Goal: Navigation & Orientation: Understand site structure

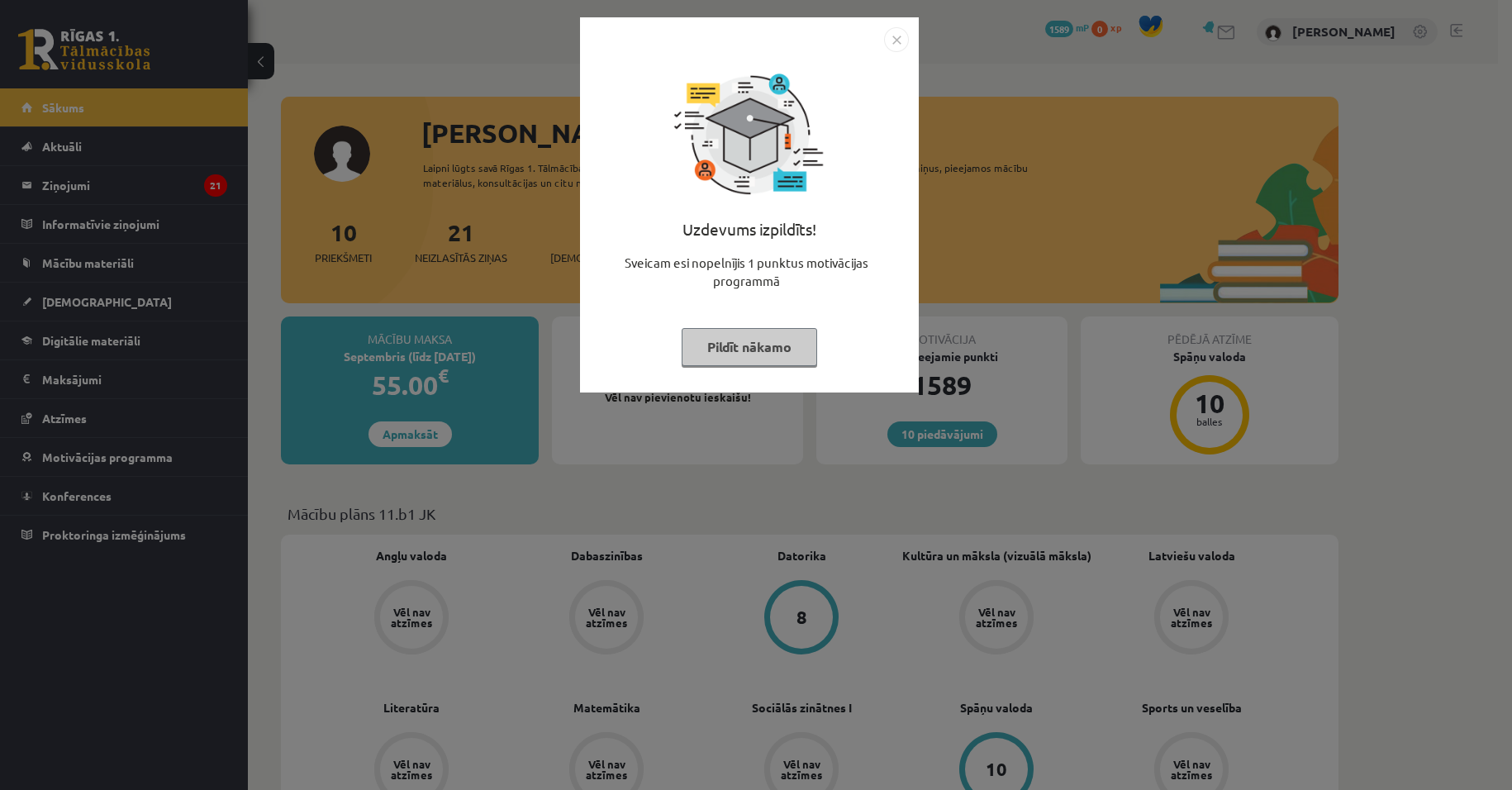
click at [781, 332] on button "Pildīt nākamo" at bounding box center [750, 347] width 135 height 38
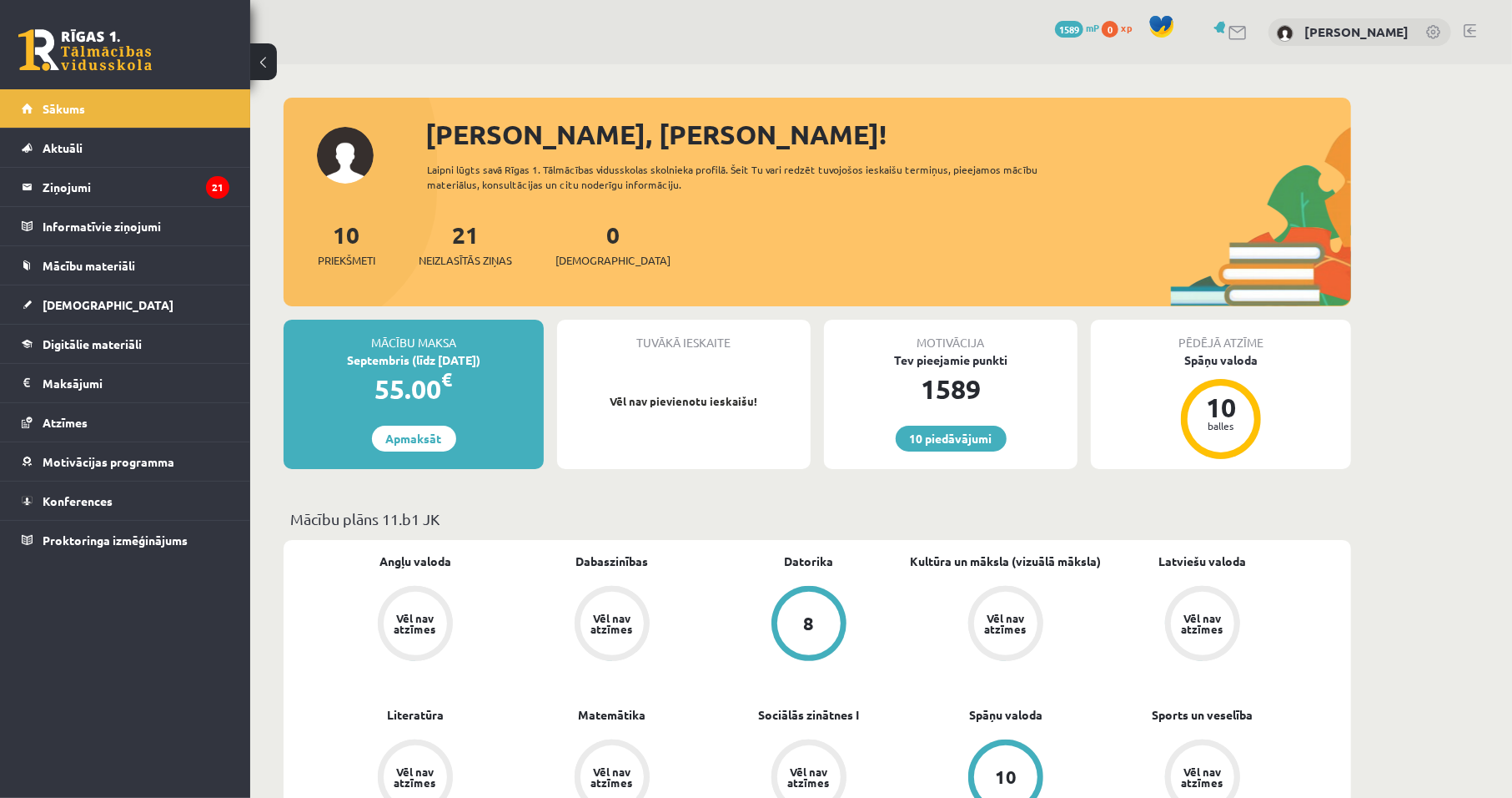
click at [1226, 362] on div "Spāņu valoda" at bounding box center [1221, 360] width 260 height 18
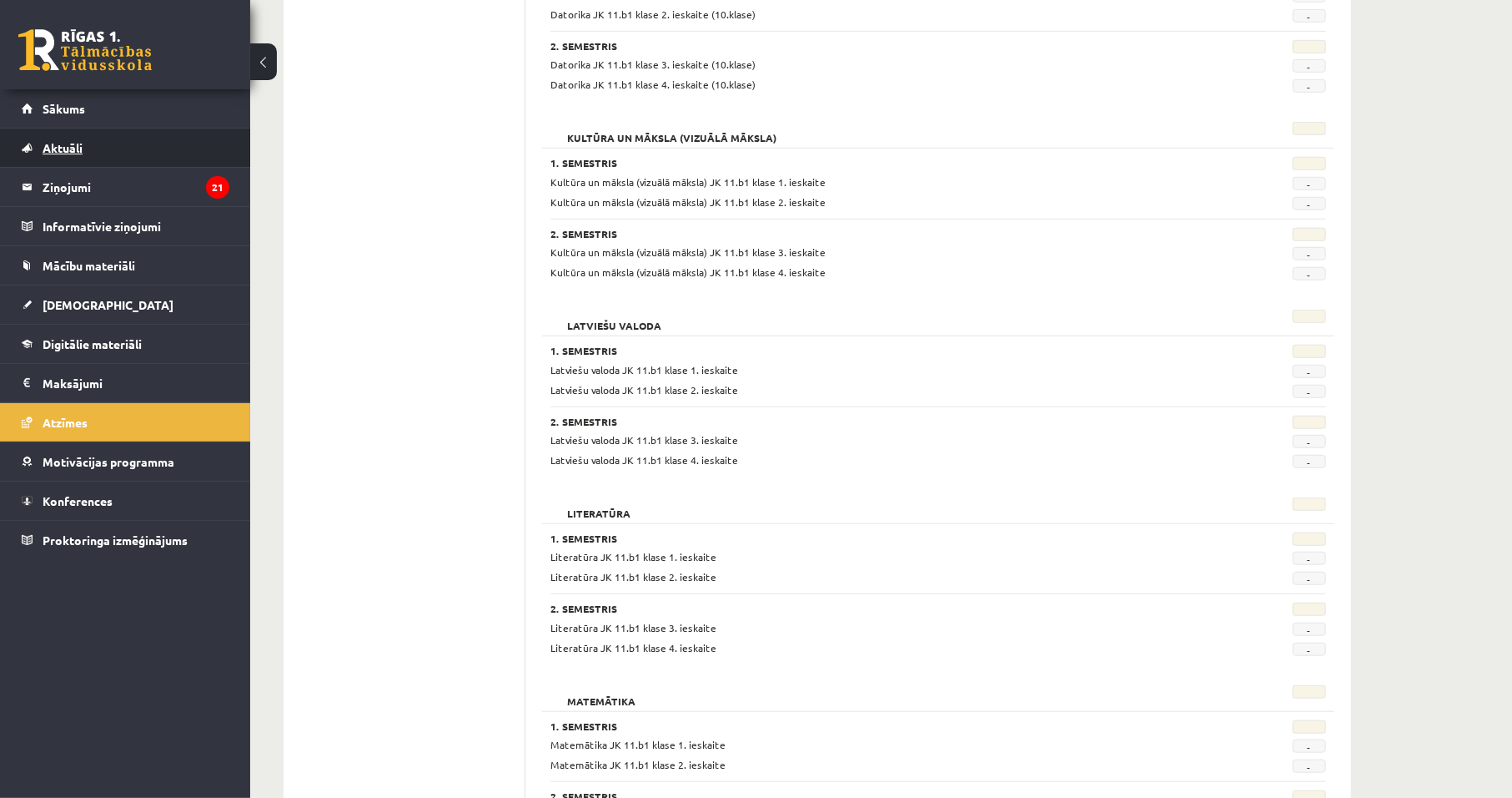
scroll to position [653, 0]
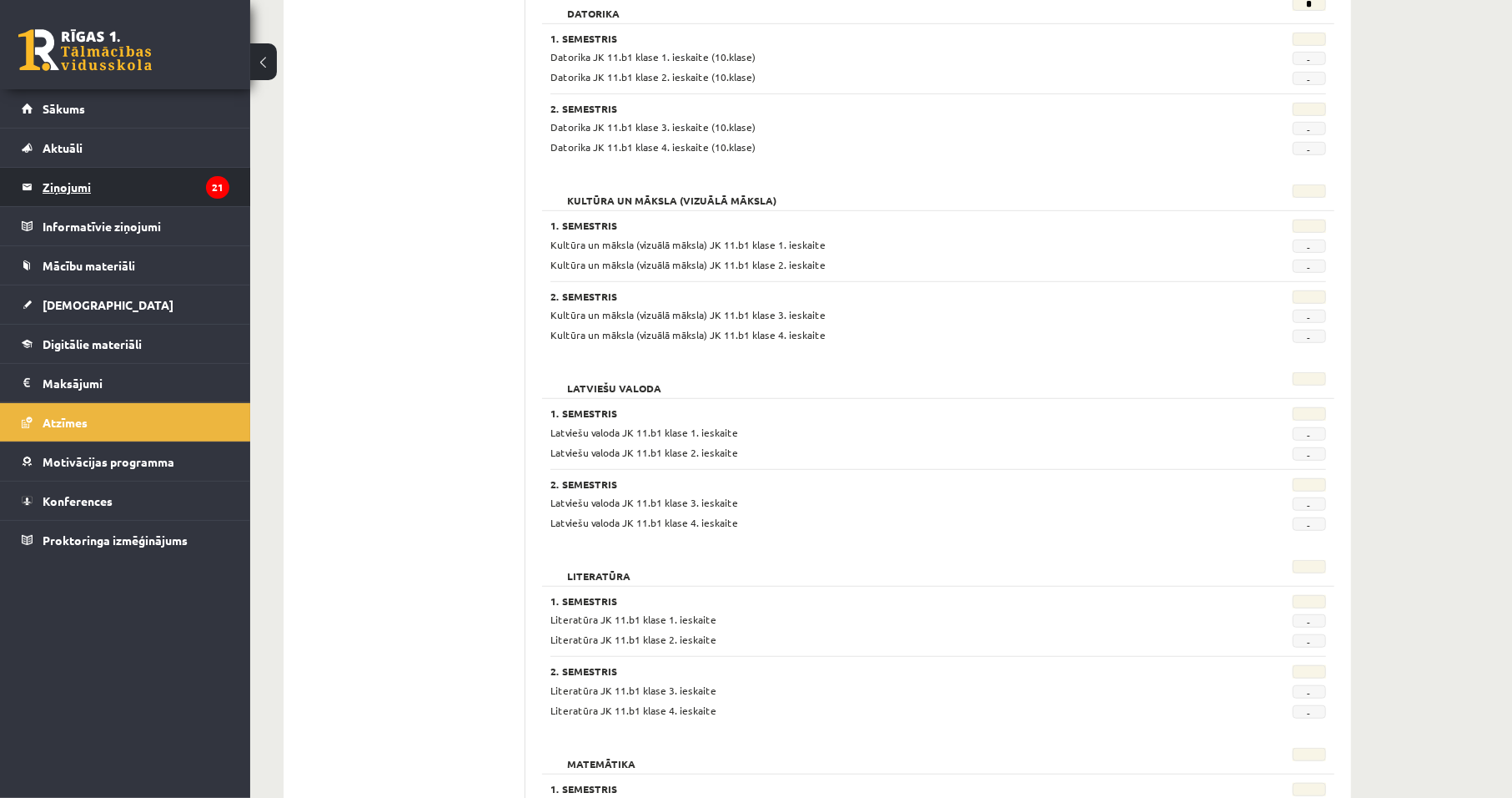
click at [112, 181] on legend "Ziņojumi 21" at bounding box center [136, 186] width 187 height 38
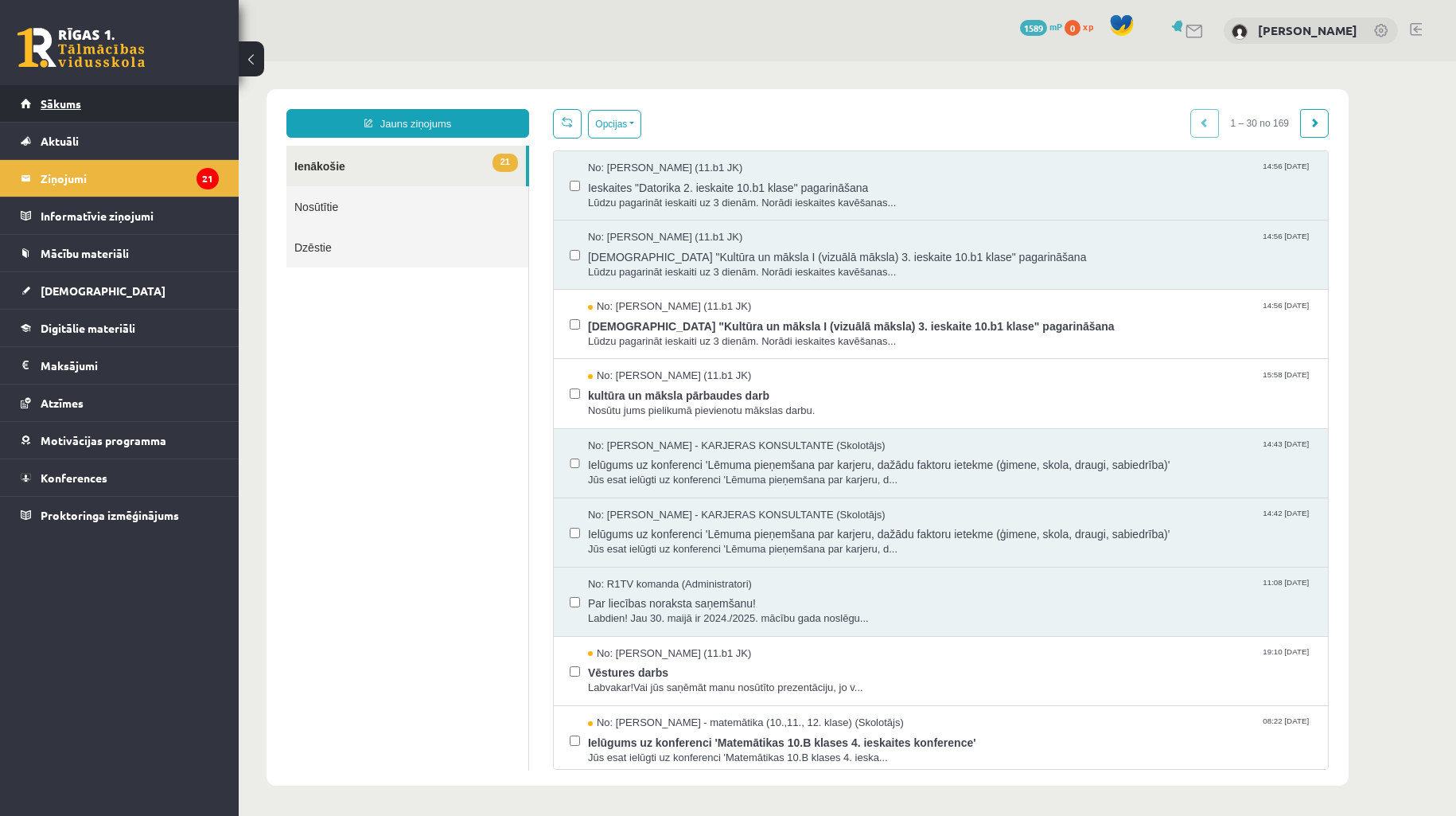
click at [115, 106] on link "Sākums" at bounding box center [120, 103] width 198 height 37
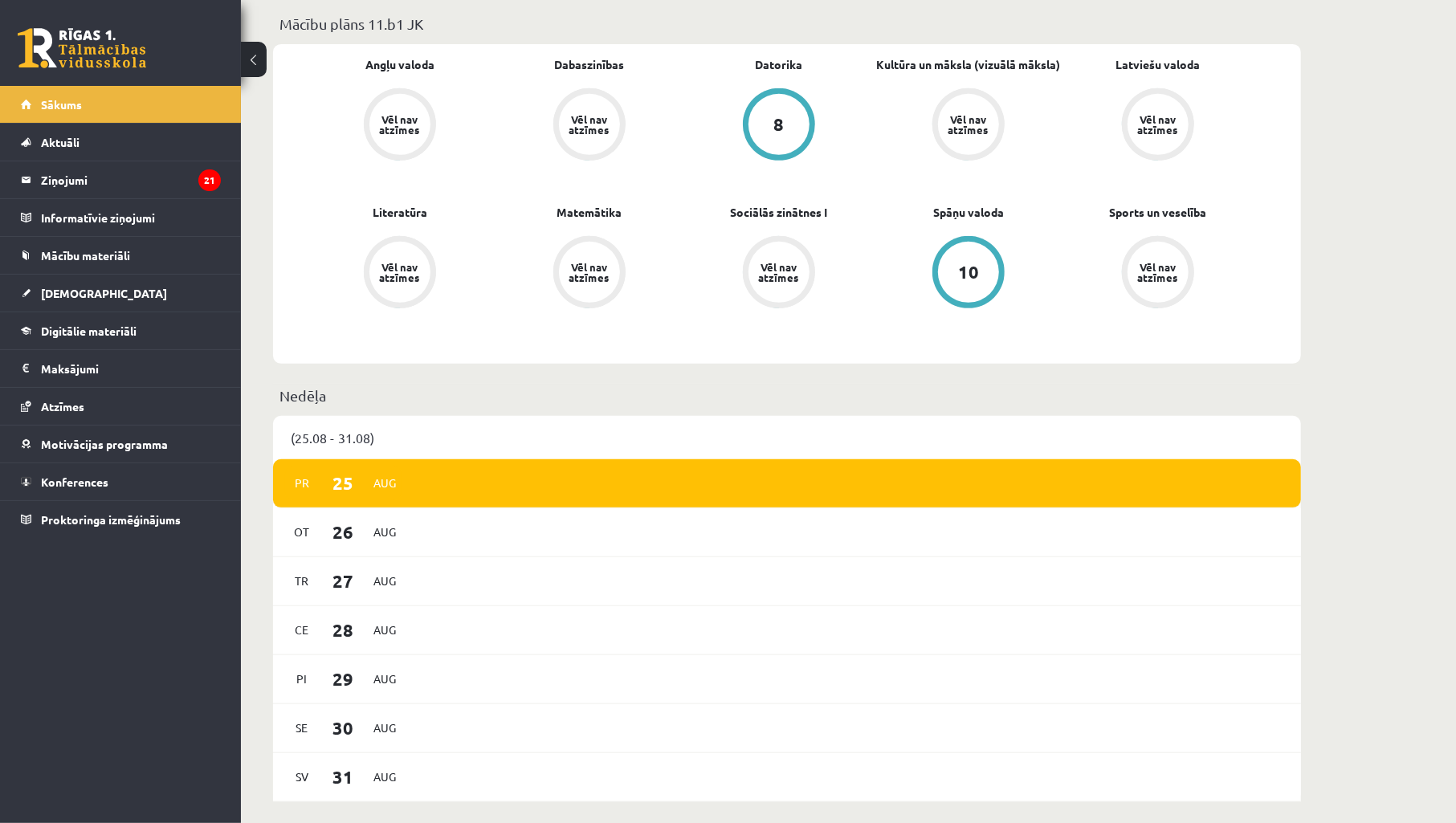
scroll to position [1071, 0]
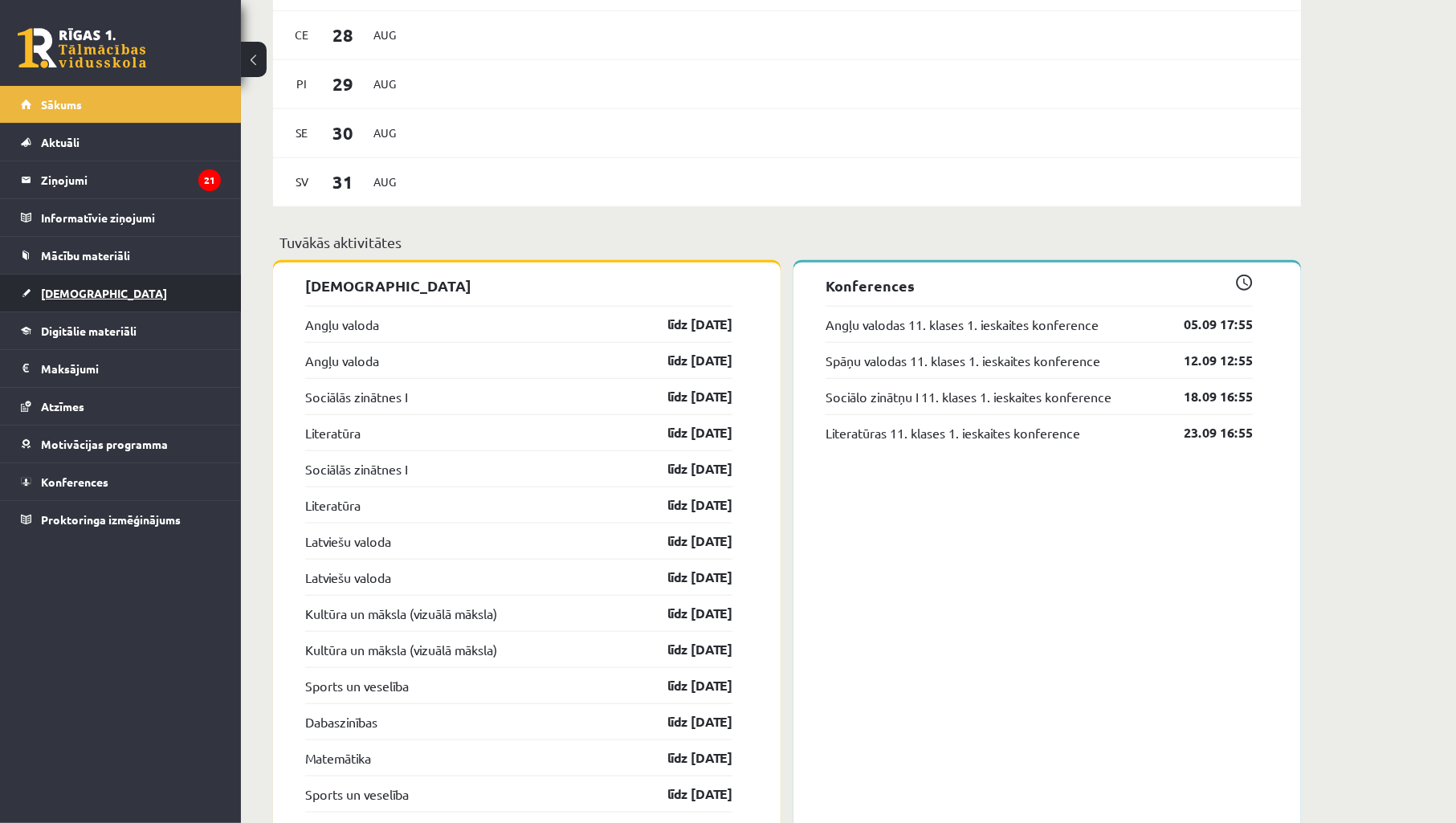
click at [91, 291] on link "[DEMOGRAPHIC_DATA]" at bounding box center [121, 293] width 200 height 37
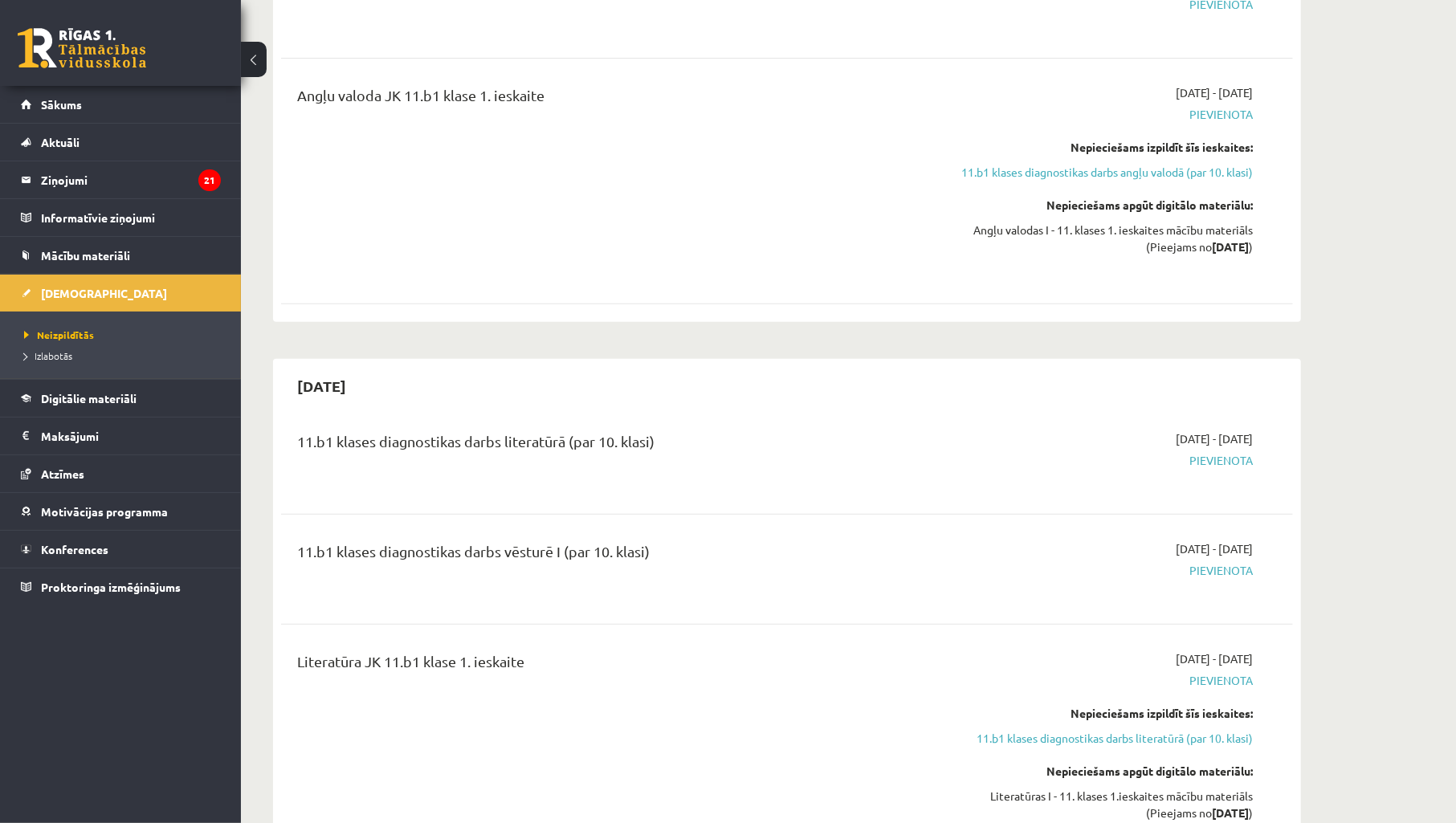
scroll to position [475, 0]
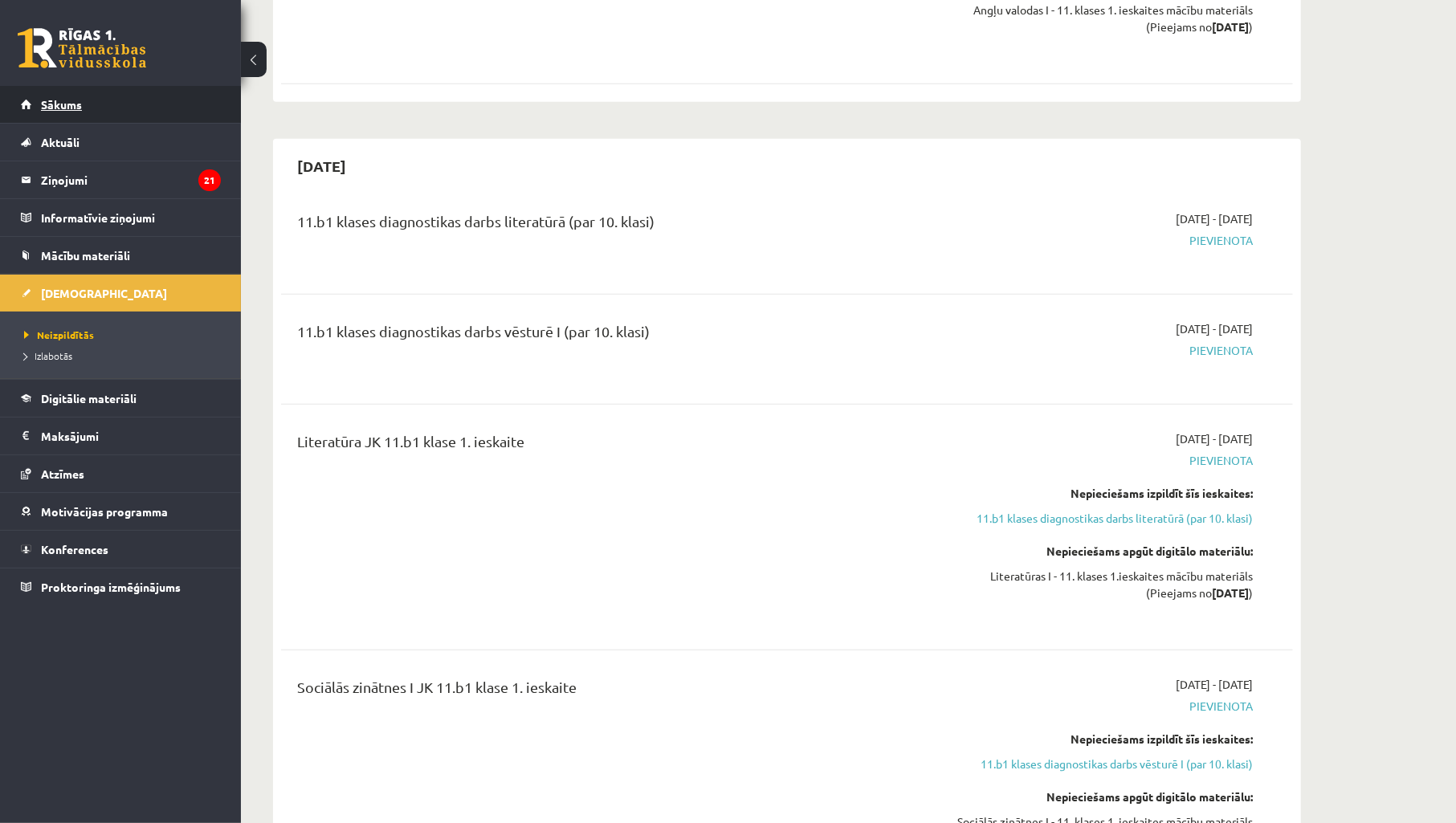
click at [70, 108] on span "Sākums" at bounding box center [60, 105] width 41 height 14
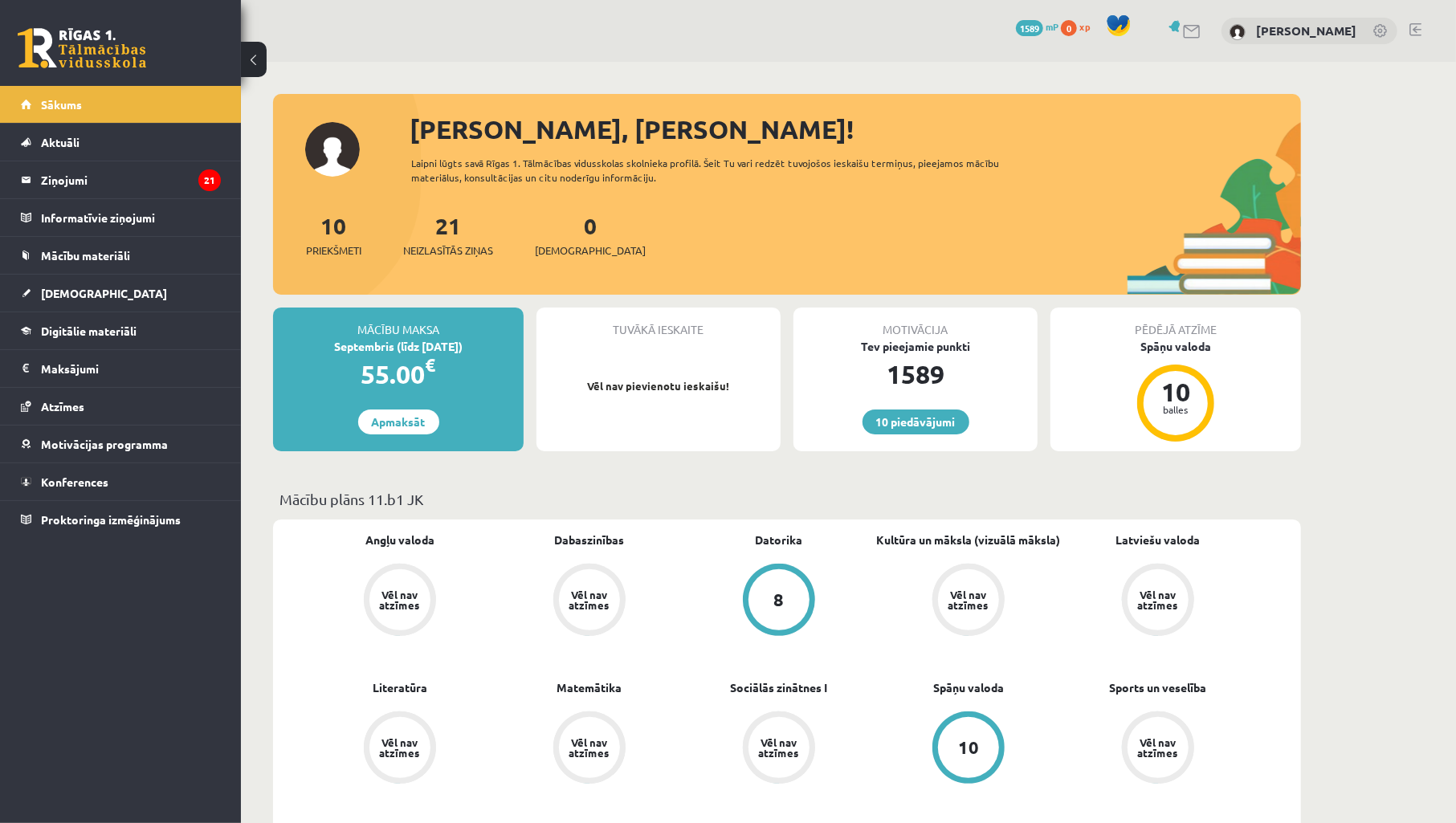
click at [1273, 362] on div "Pēdējā atzīme Spāņu valoda 10 balles" at bounding box center [1176, 379] width 251 height 143
click at [94, 375] on legend "Maksājumi 0" at bounding box center [131, 368] width 180 height 37
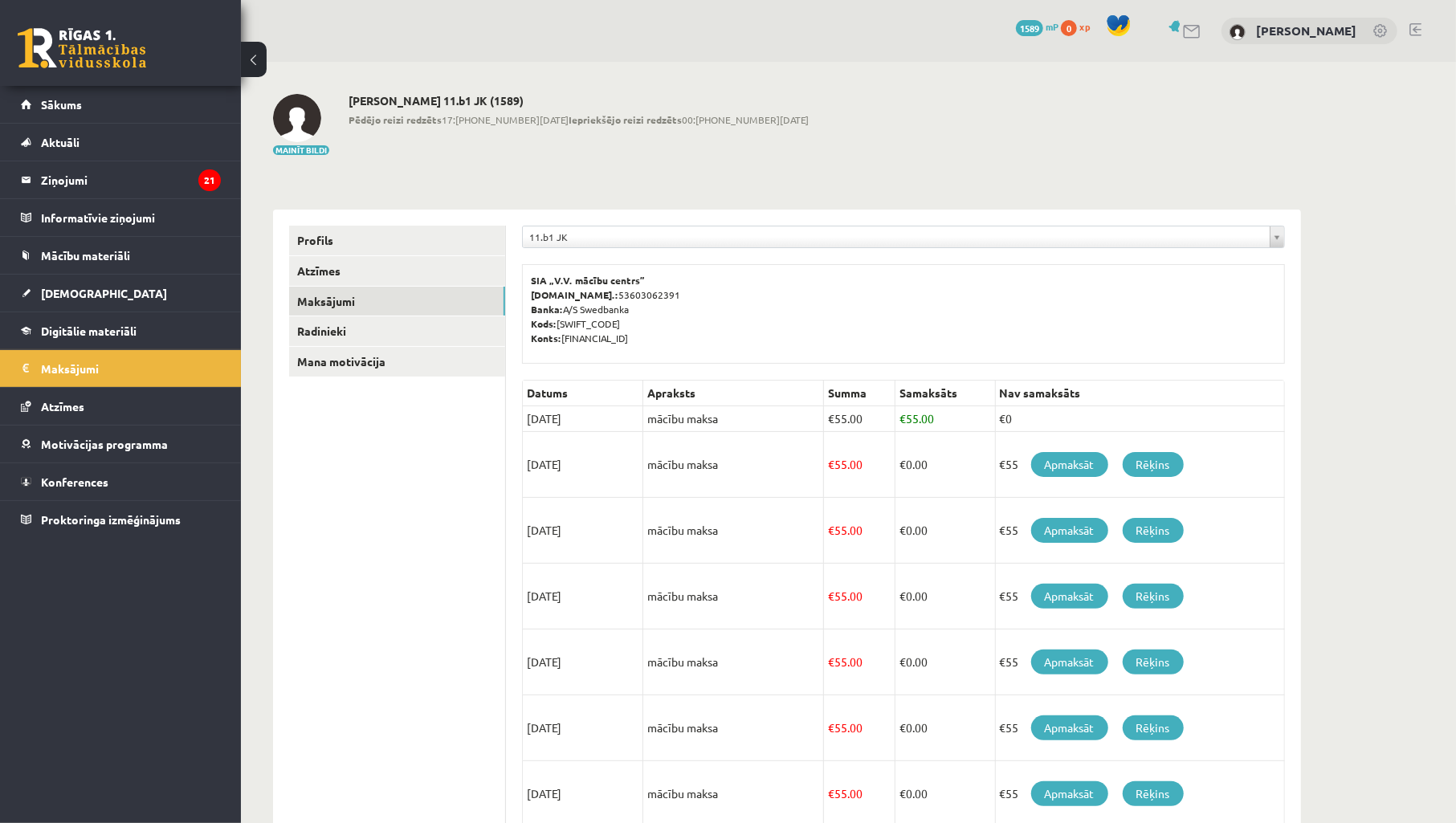
click at [1427, 335] on div "**********" at bounding box center [848, 600] width 1215 height 1077
click at [150, 99] on link "Sākums" at bounding box center [121, 104] width 200 height 37
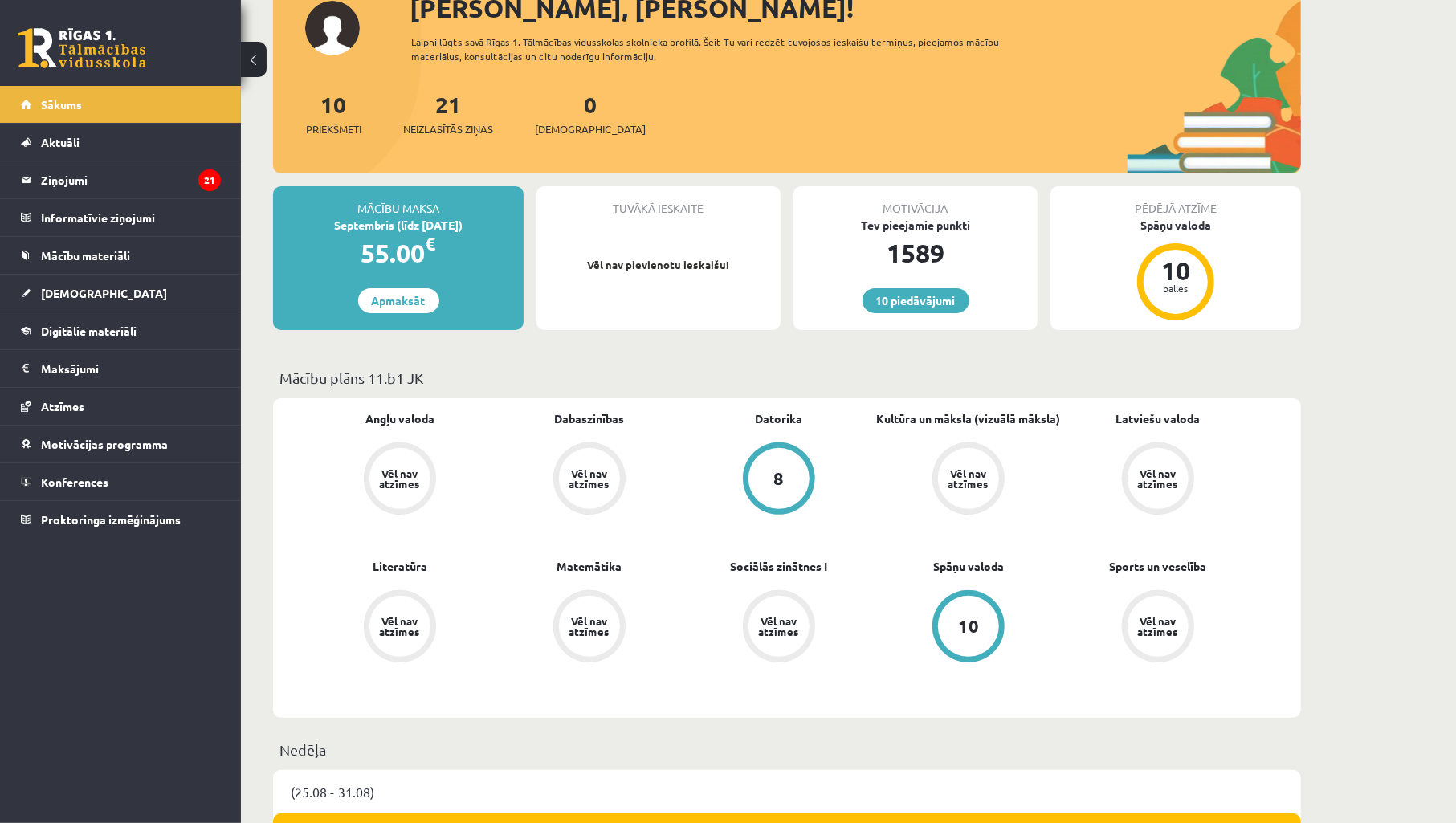
scroll to position [118, 0]
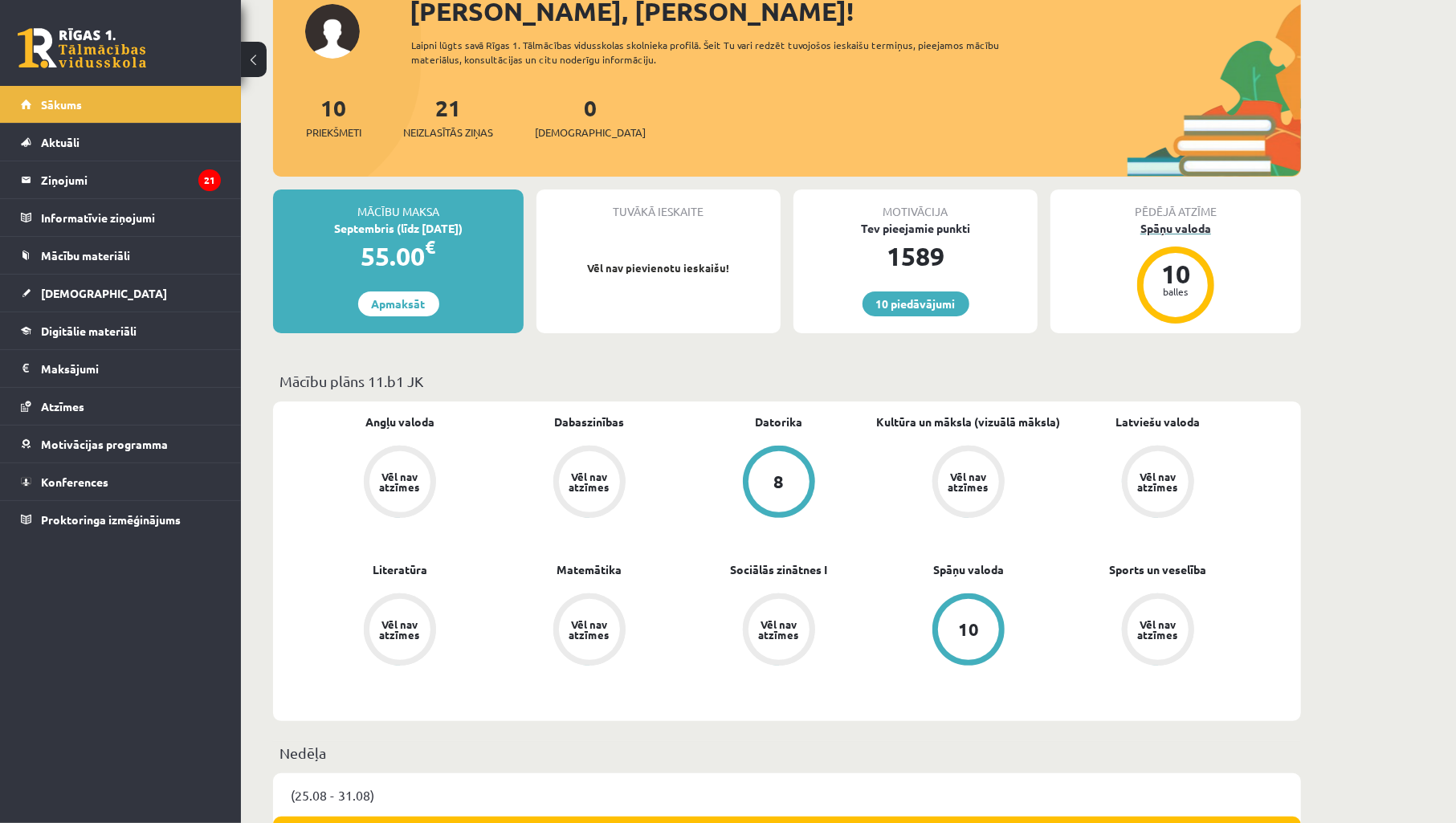
click at [1161, 225] on div "Spāņu valoda" at bounding box center [1176, 228] width 251 height 17
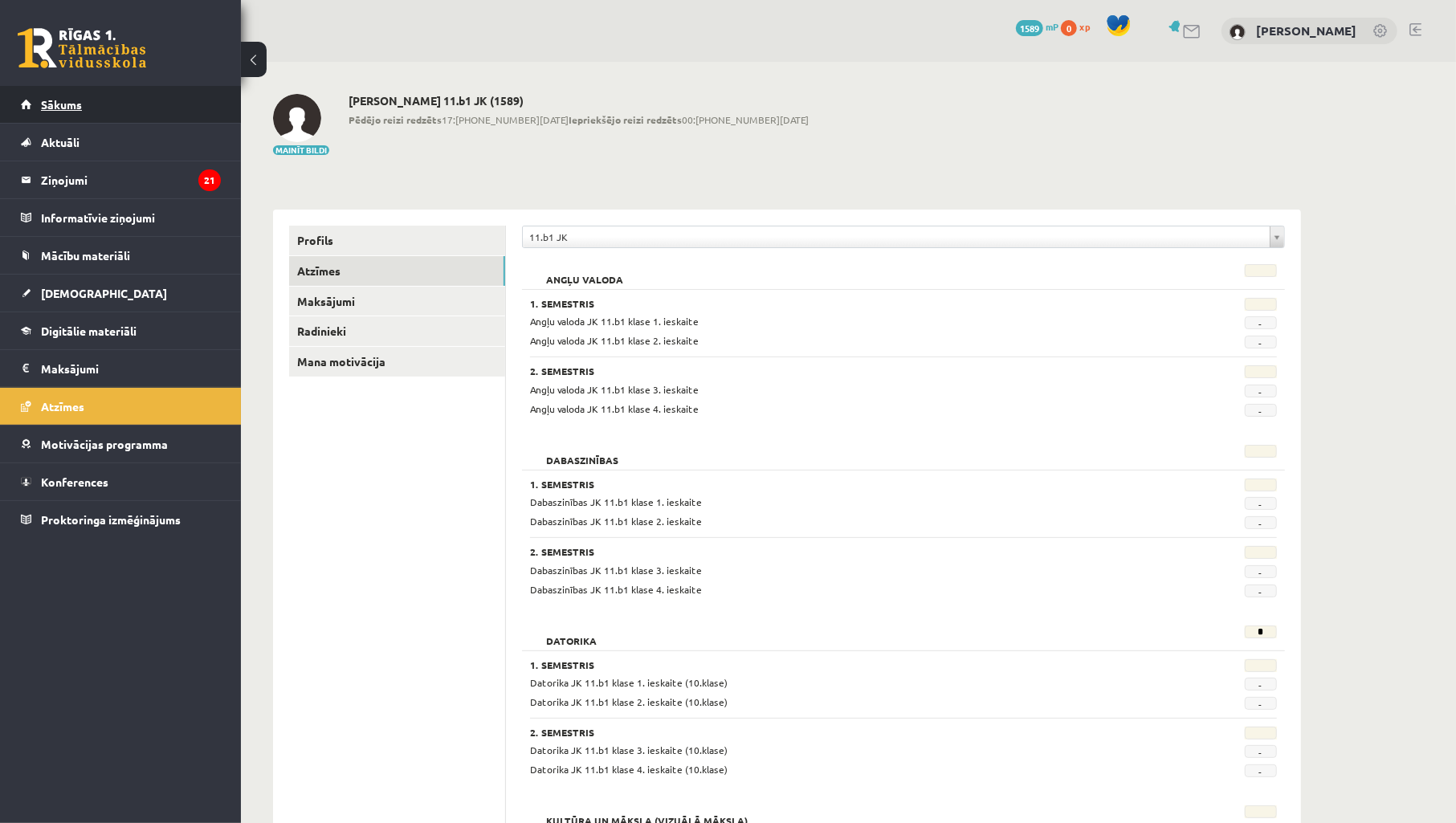
click at [41, 90] on link "Sākums" at bounding box center [121, 104] width 200 height 37
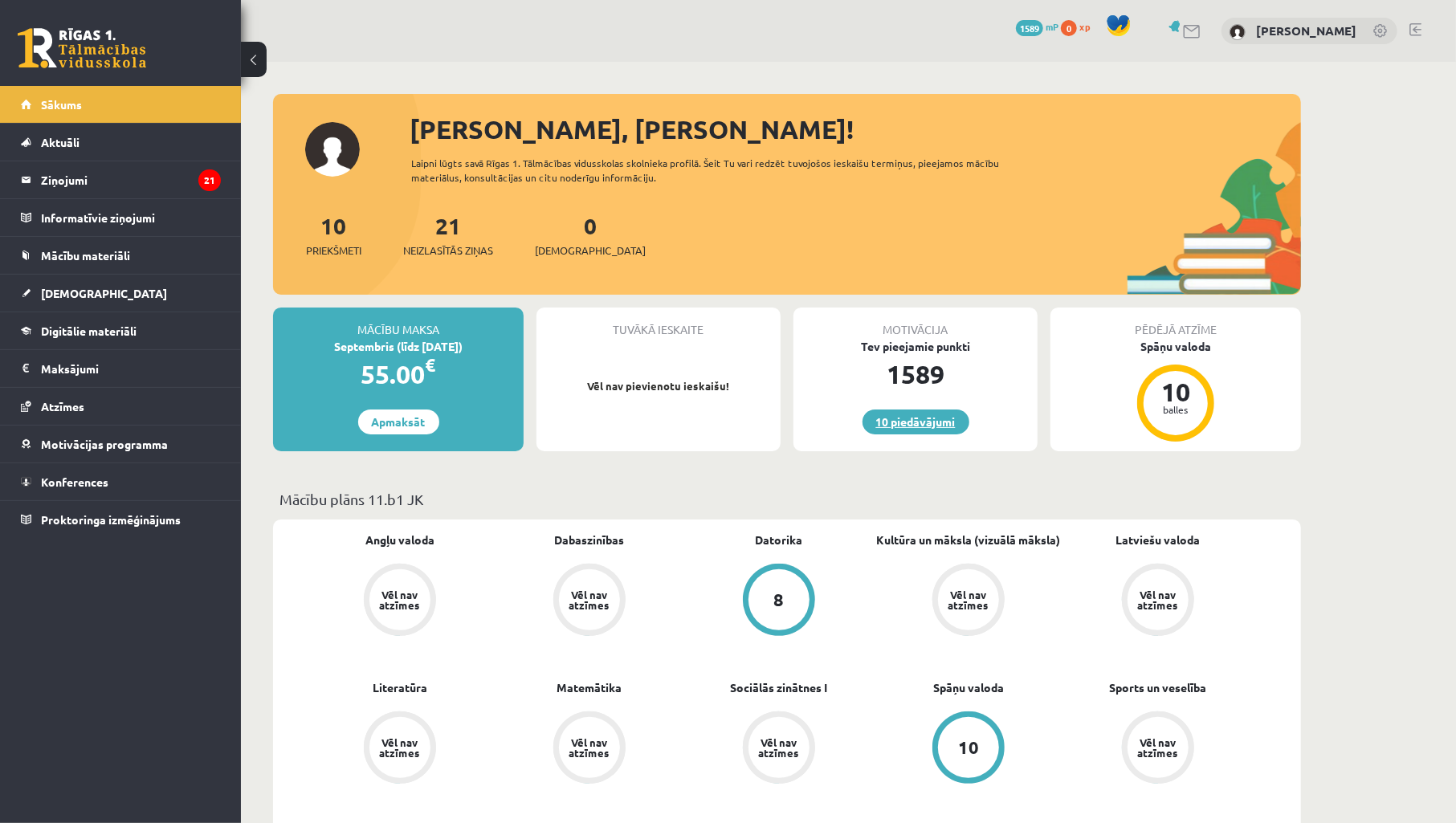
click at [894, 416] on link "10 piedāvājumi" at bounding box center [916, 422] width 106 height 25
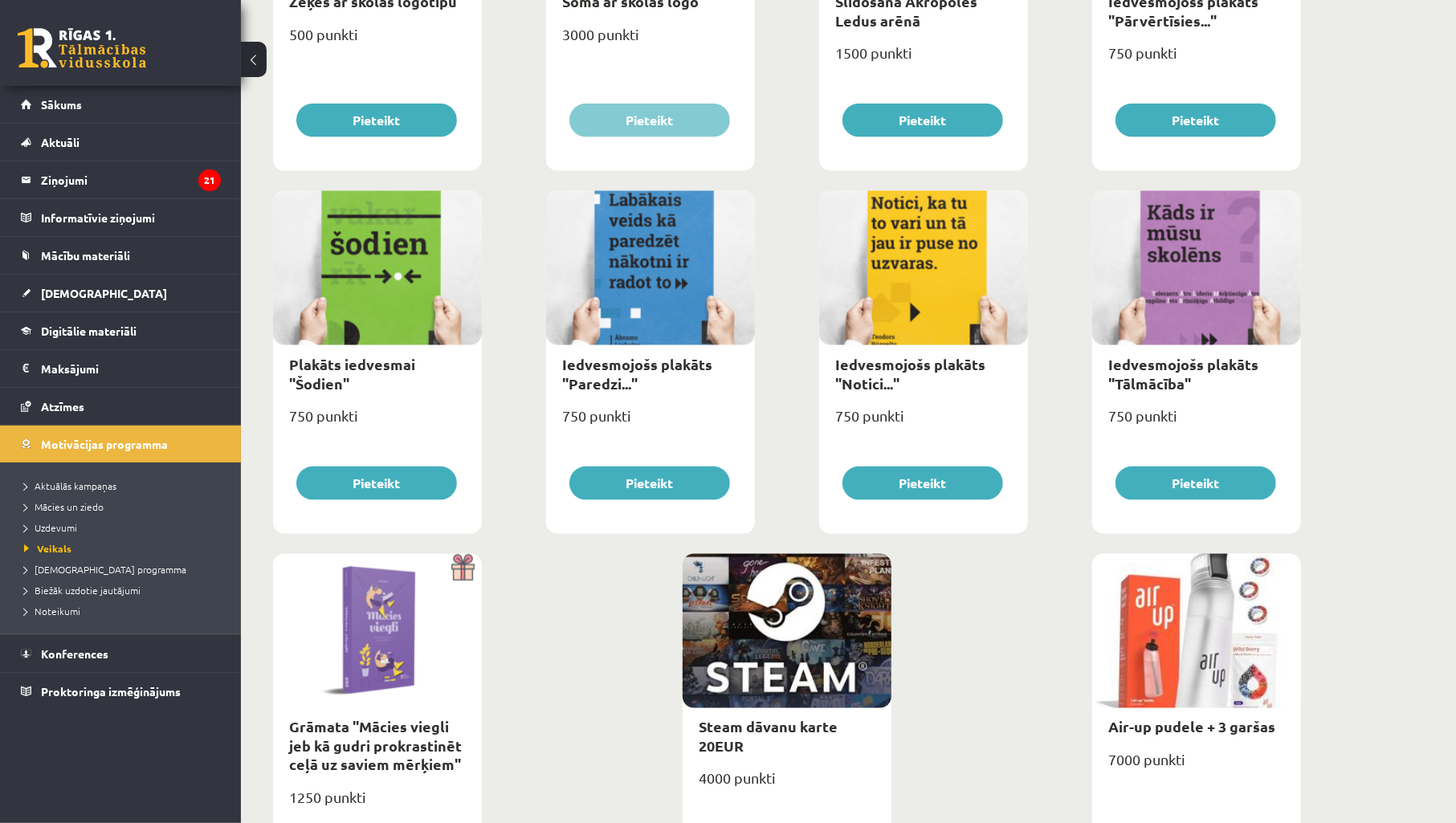
scroll to position [1524, 0]
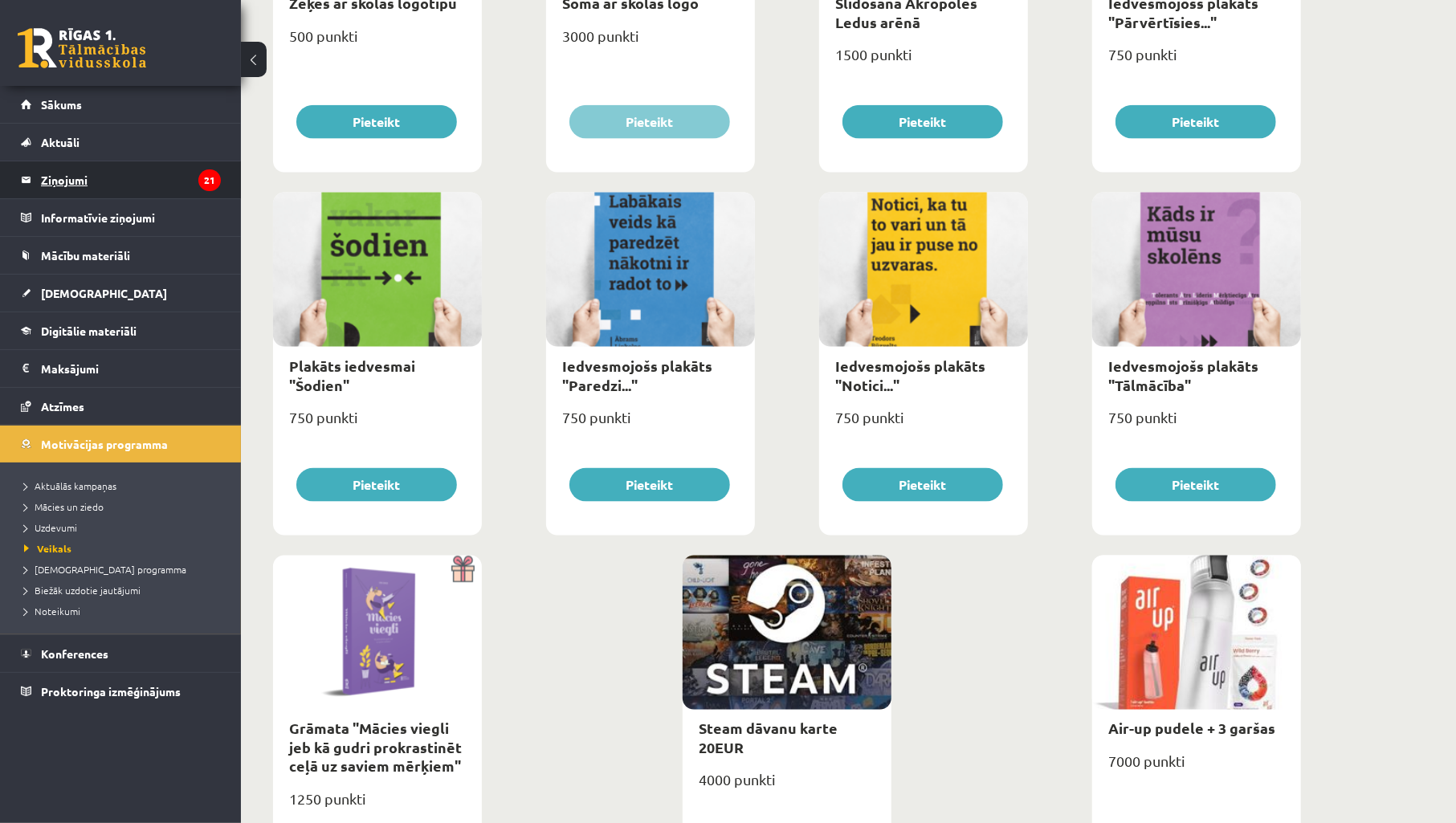
click at [85, 167] on legend "Ziņojumi 21" at bounding box center [131, 179] width 180 height 37
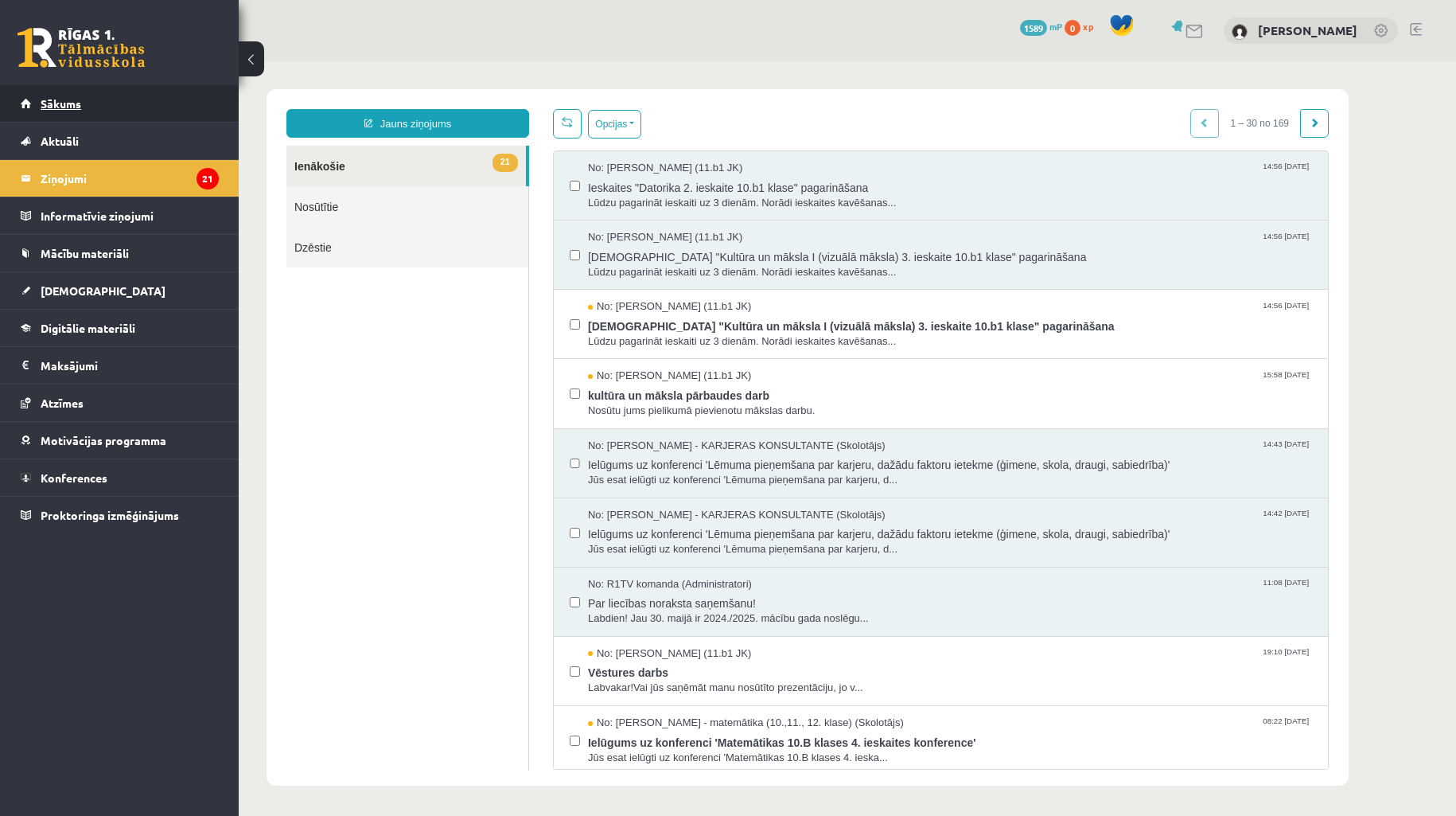
click at [77, 91] on link "Sākums" at bounding box center [120, 103] width 198 height 37
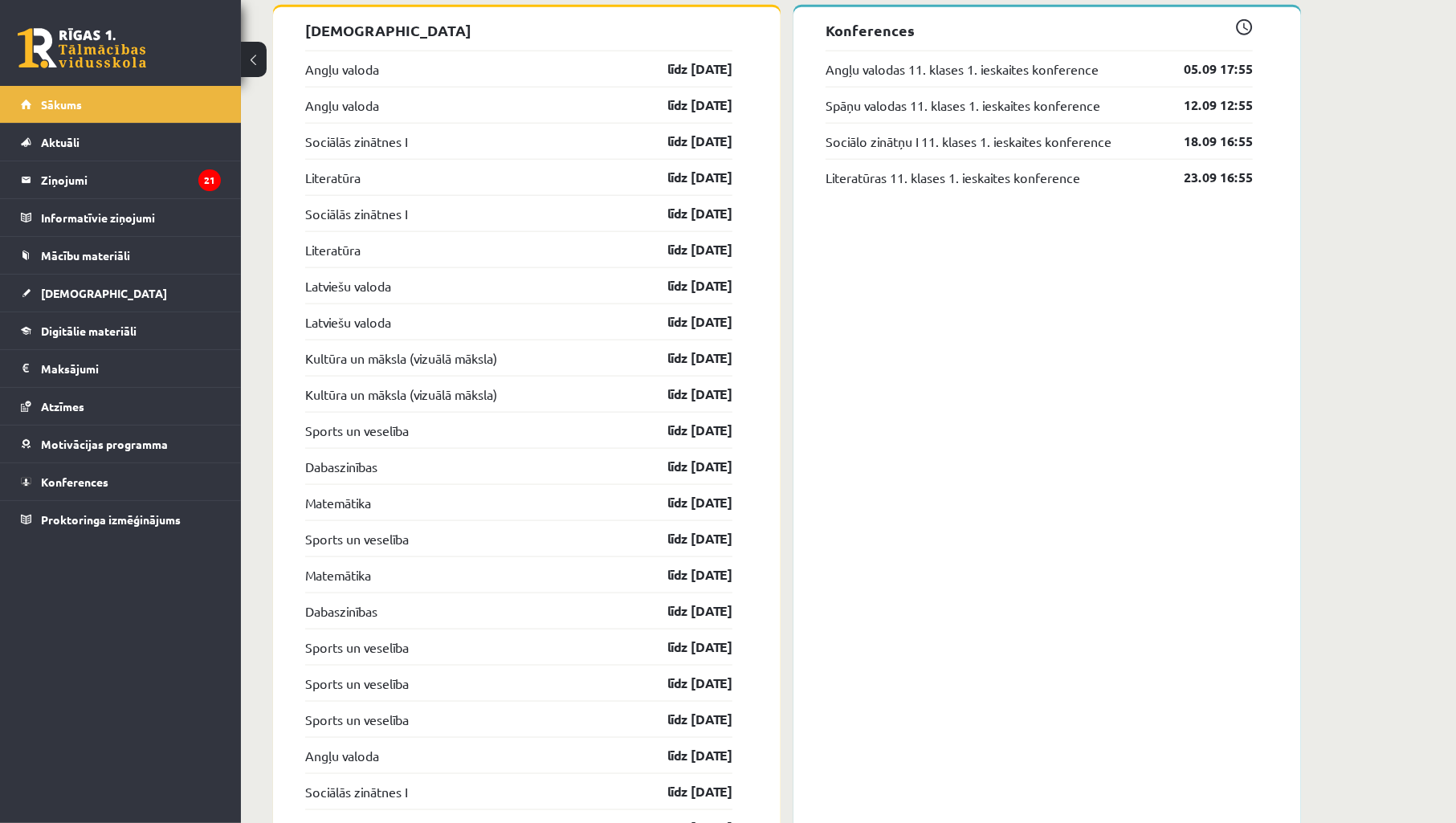
scroll to position [1353, 0]
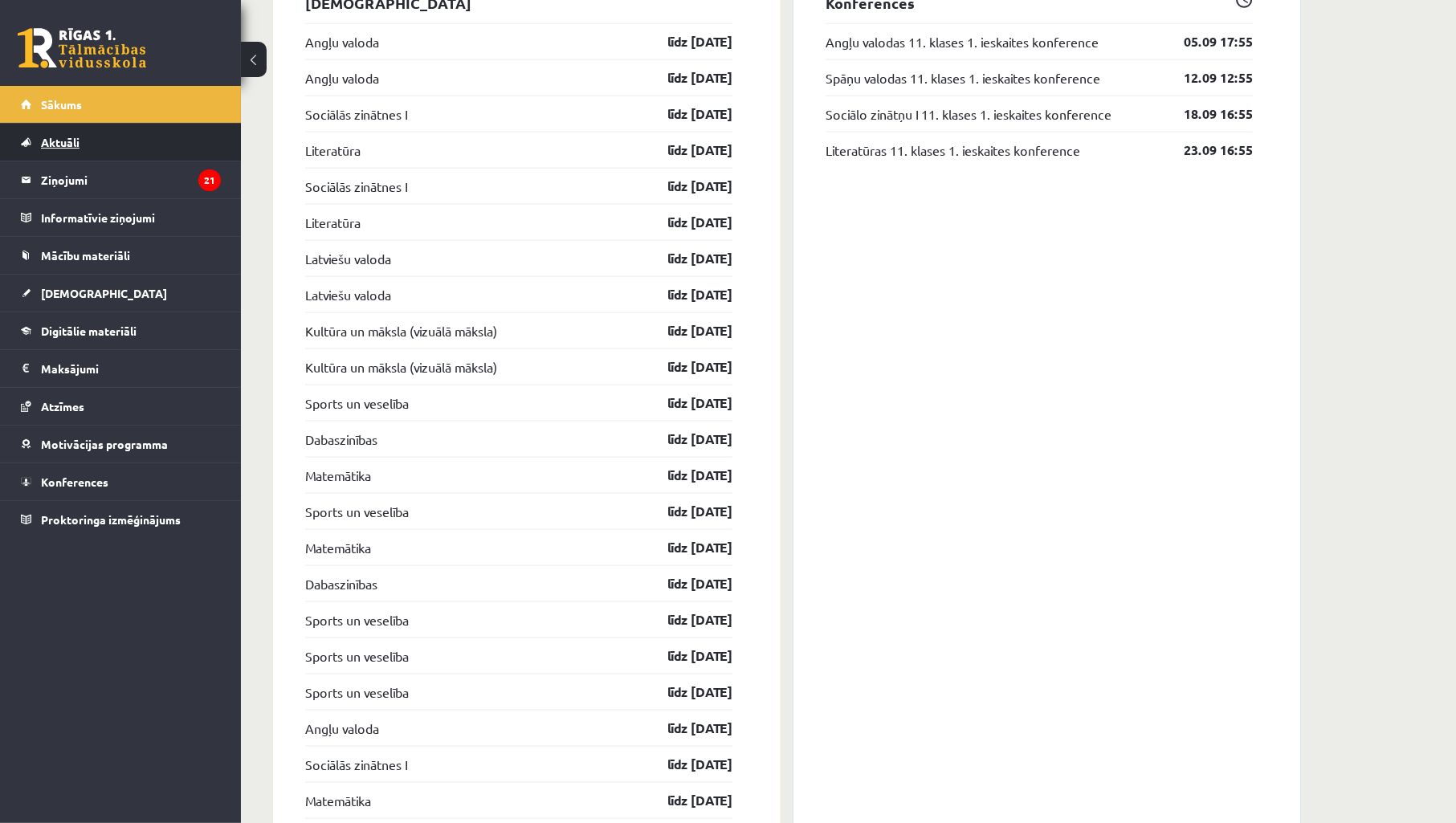
click at [155, 154] on link "Aktuāli" at bounding box center [121, 142] width 200 height 37
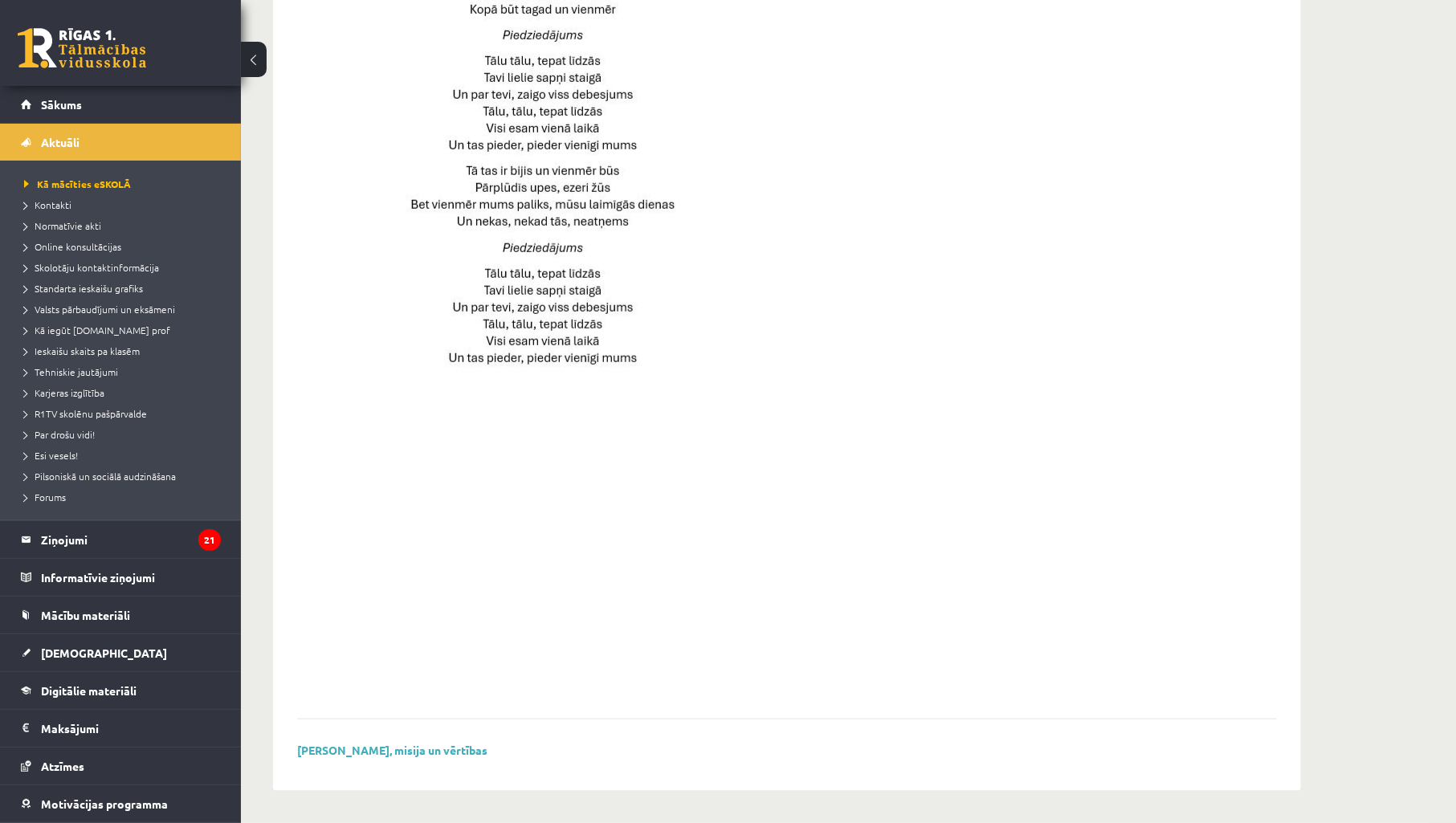
scroll to position [925, 0]
click at [75, 95] on link "Sākums" at bounding box center [121, 104] width 200 height 37
